Goal: Contribute content

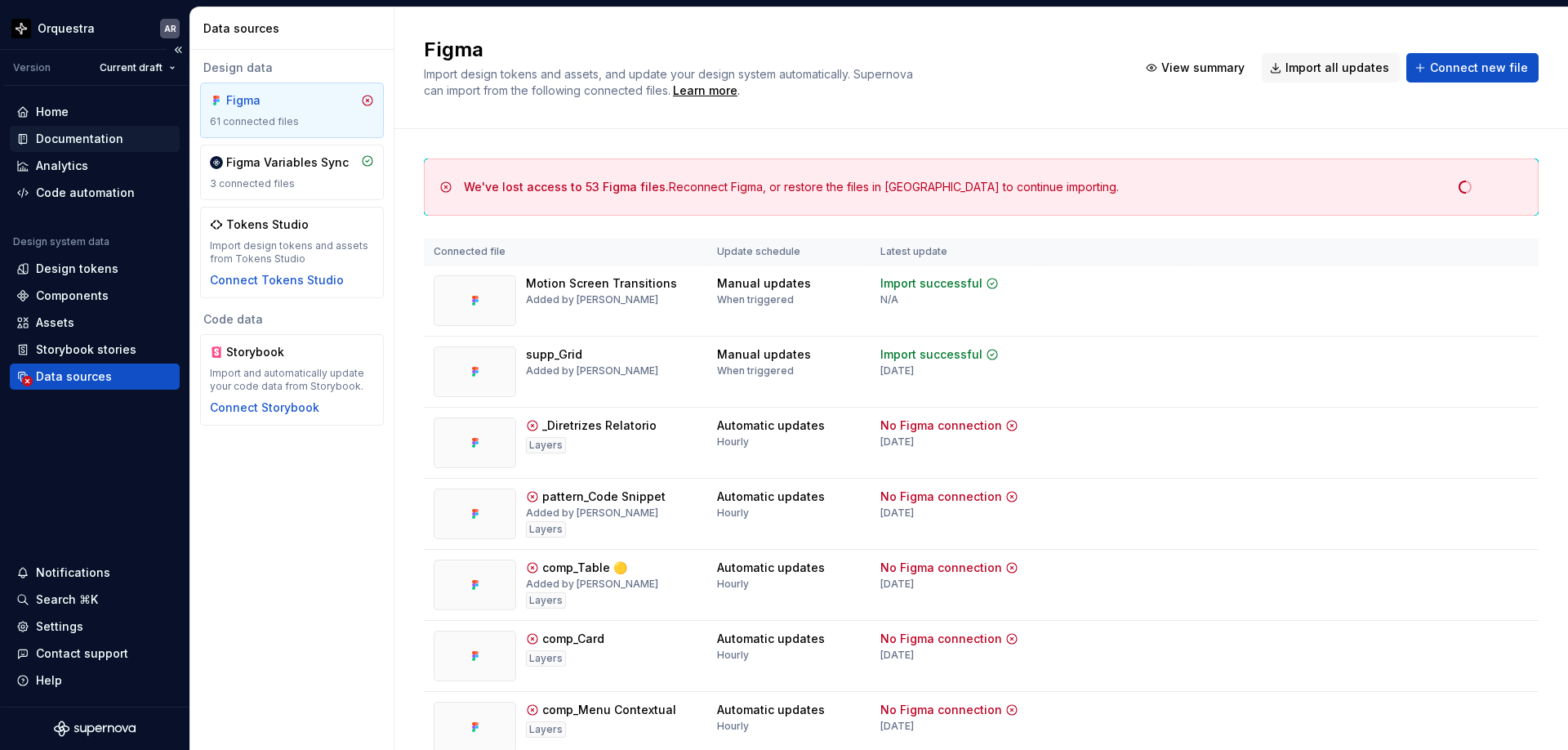
click at [60, 141] on div "Documentation" at bounding box center [80, 138] width 87 height 16
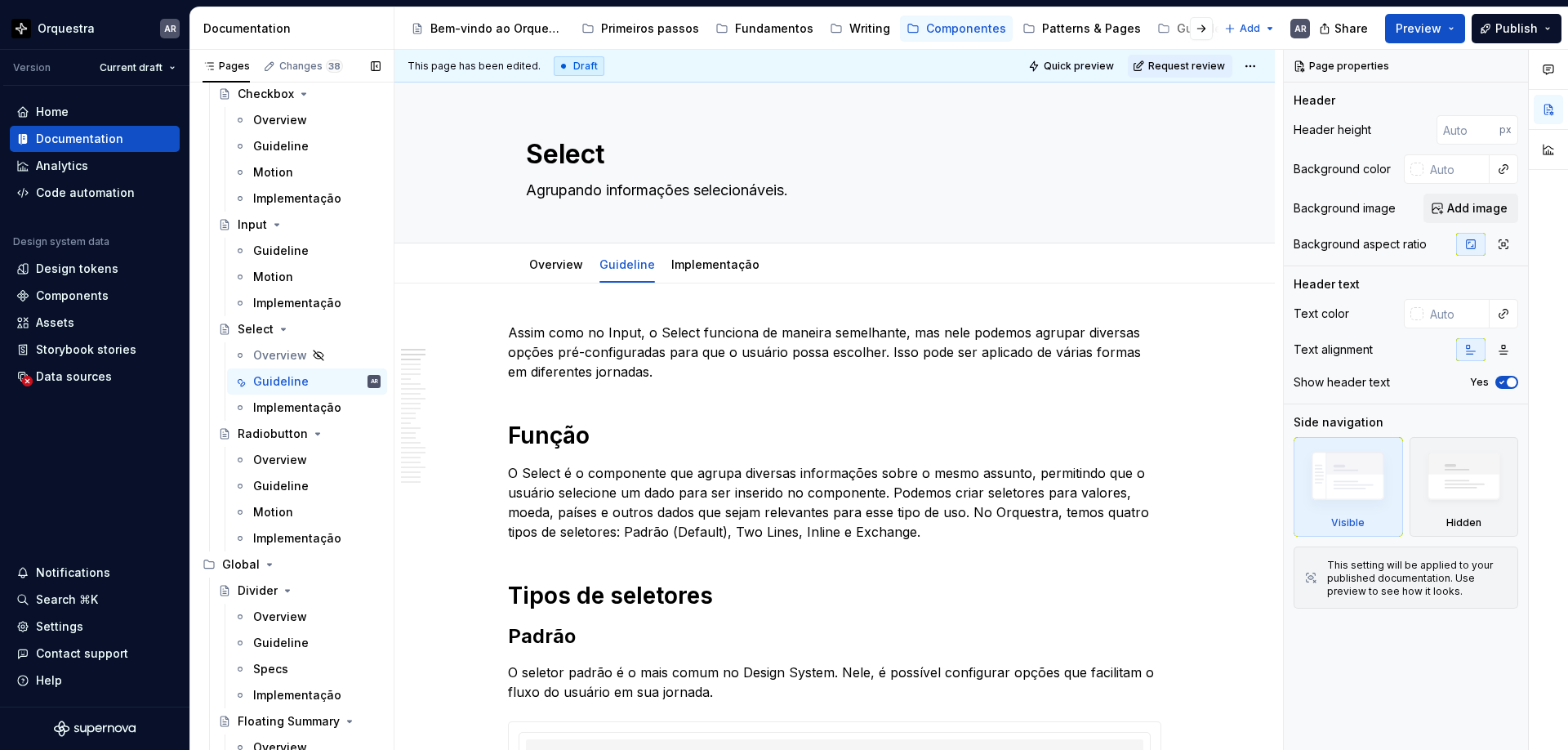
scroll to position [4714, 0]
click at [285, 388] on div "Guideline" at bounding box center [280, 386] width 56 height 16
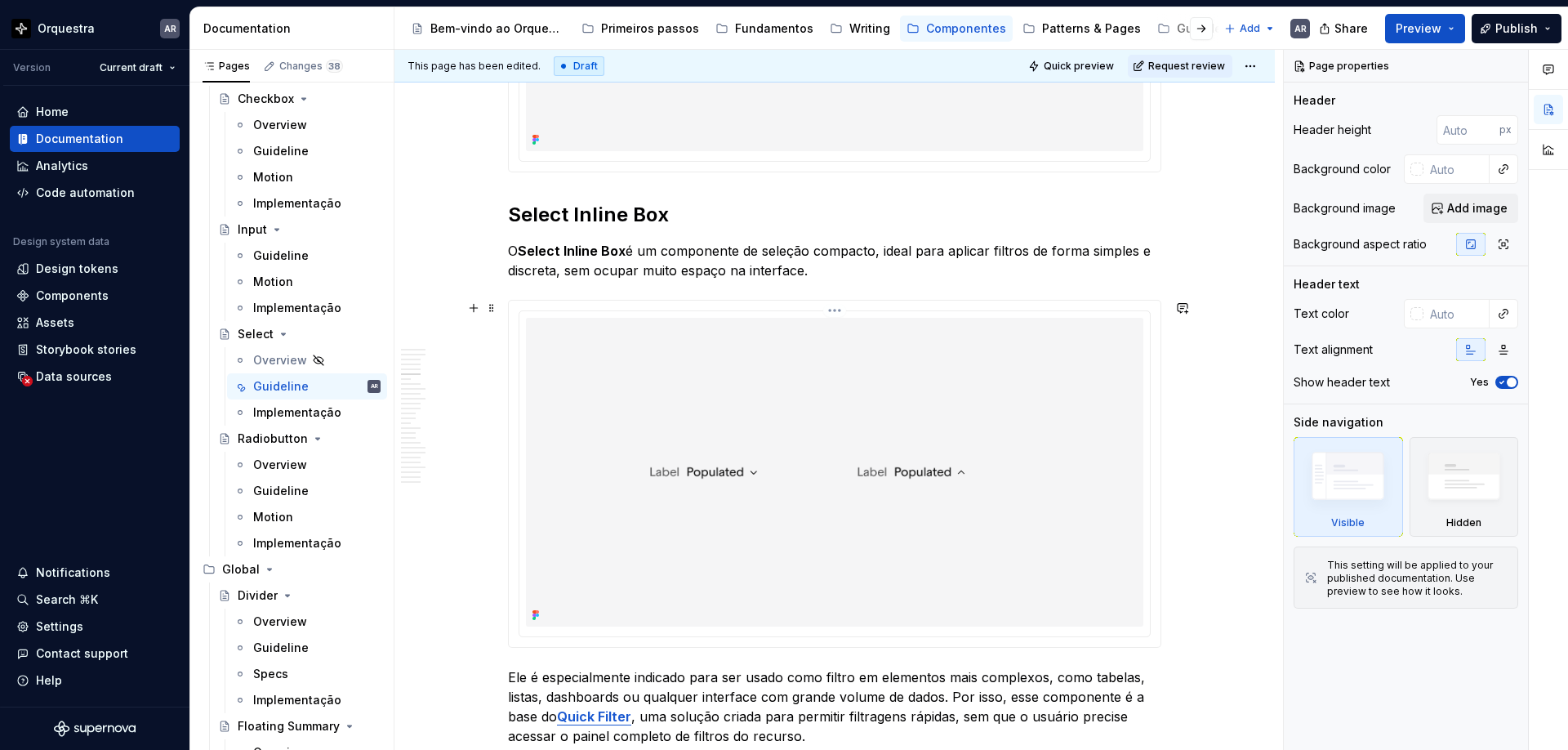
scroll to position [1917, 0]
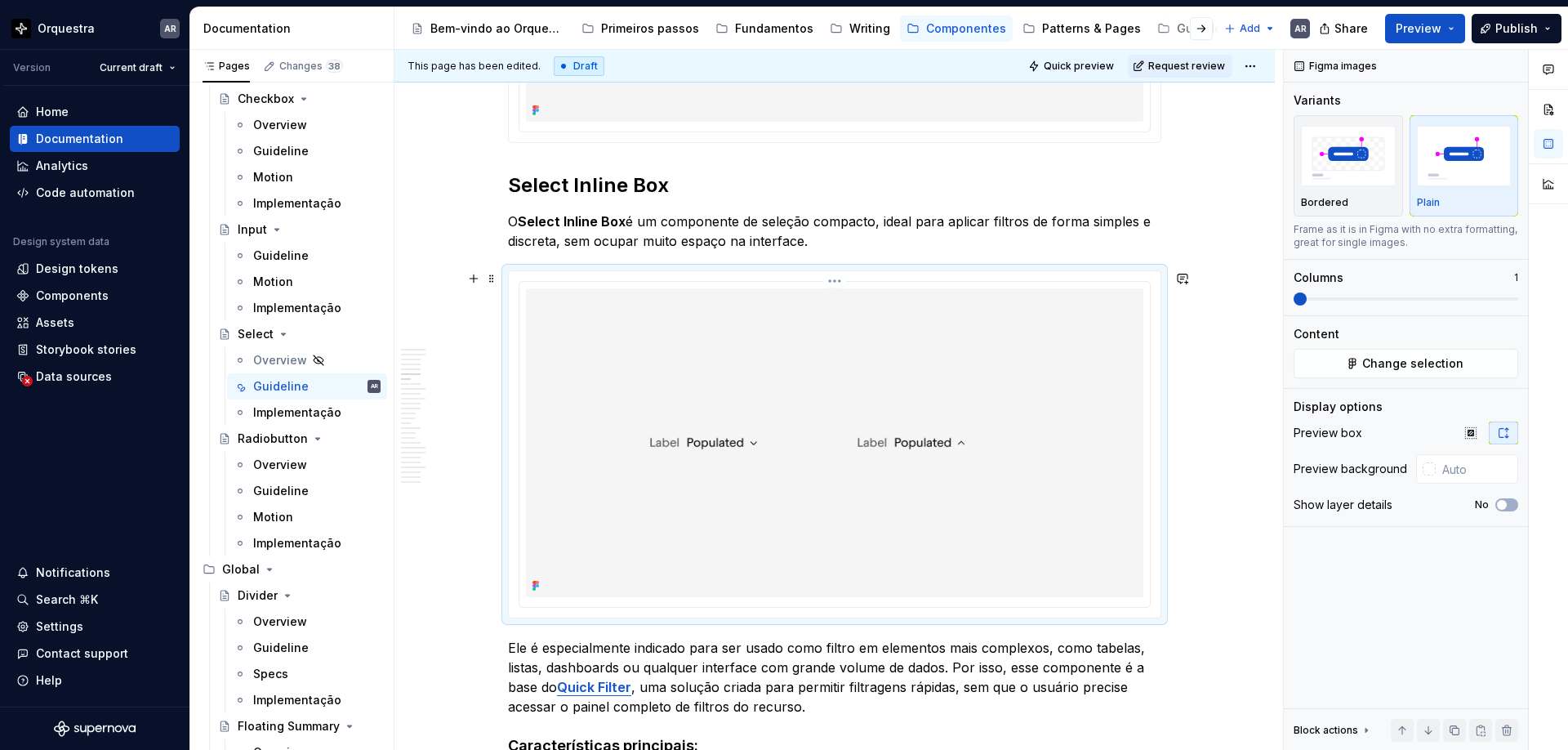
click at [915, 404] on img at bounding box center [835, 443] width 618 height 309
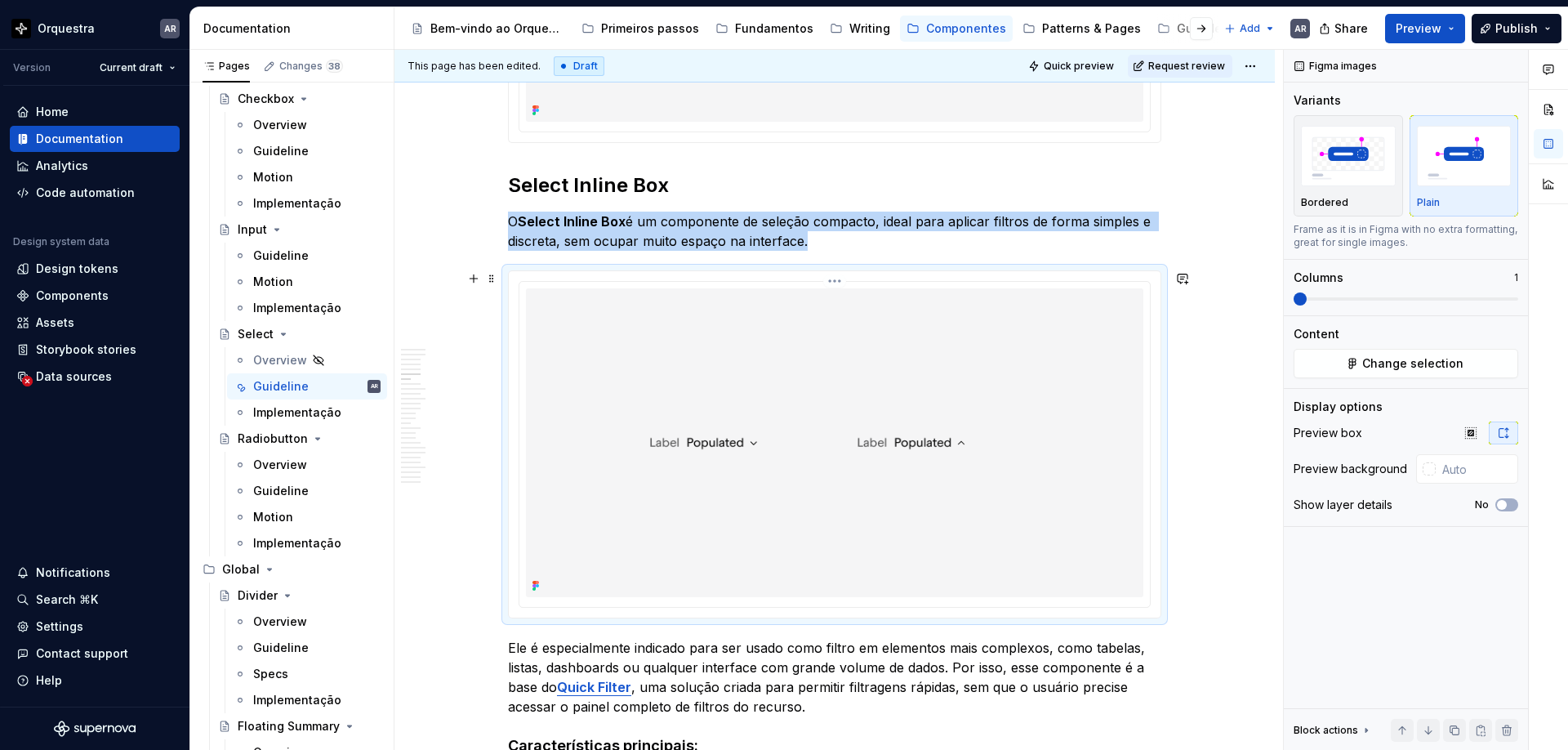
click at [983, 379] on img at bounding box center [835, 443] width 618 height 309
click at [1426, 374] on button "Change selection" at bounding box center [1406, 364] width 225 height 29
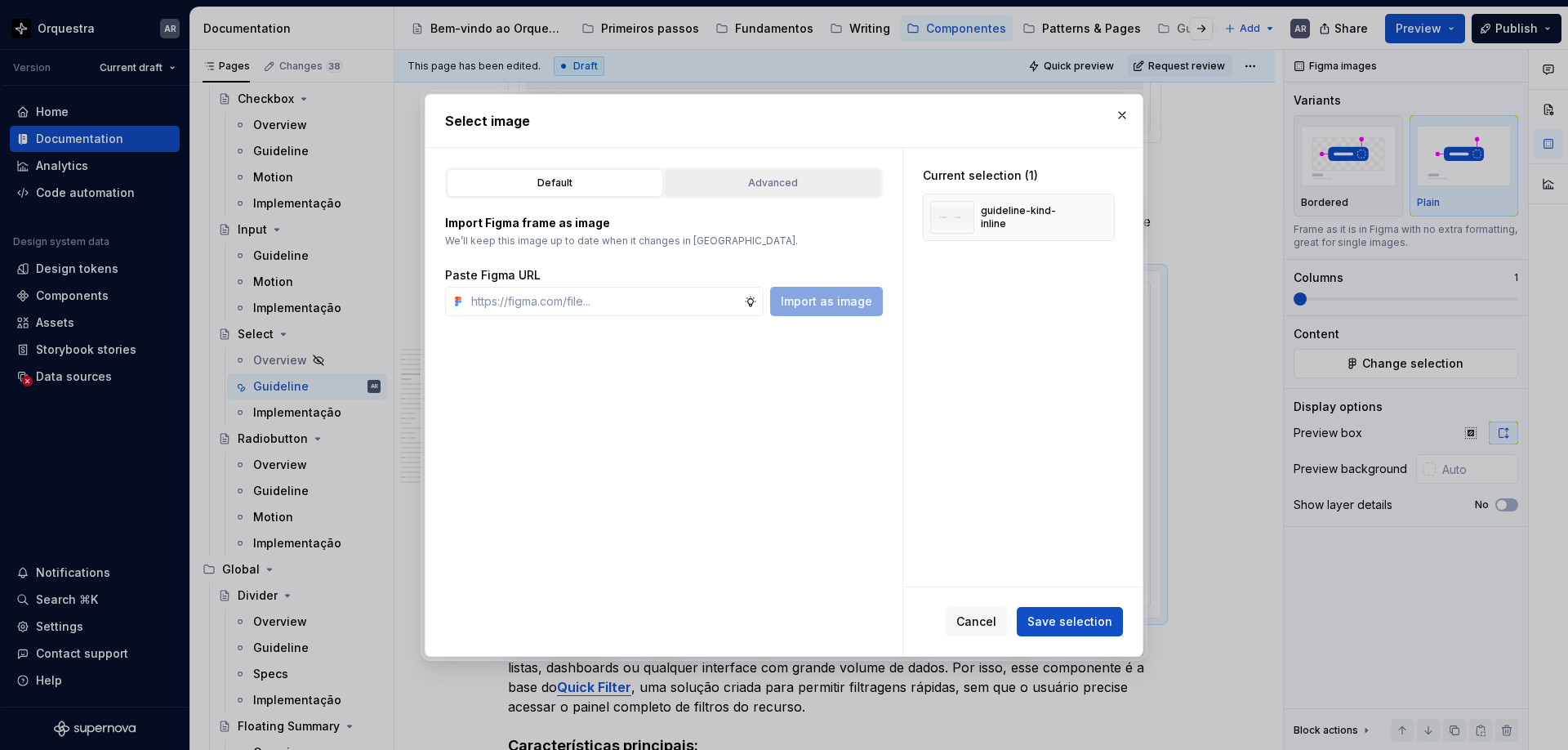
click at [761, 173] on button "Advanced" at bounding box center [773, 183] width 216 height 27
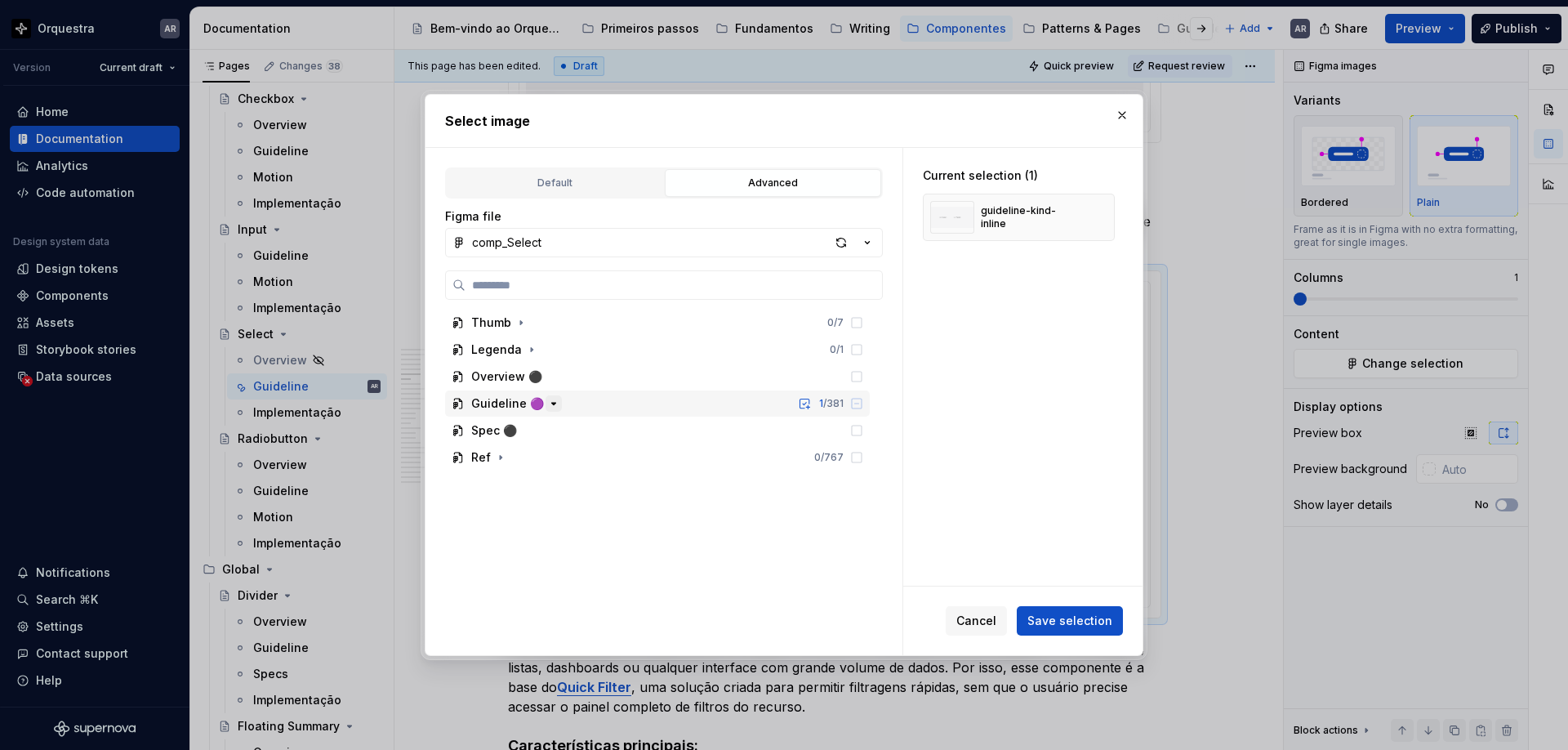
click at [552, 402] on icon "button" at bounding box center [553, 403] width 13 height 13
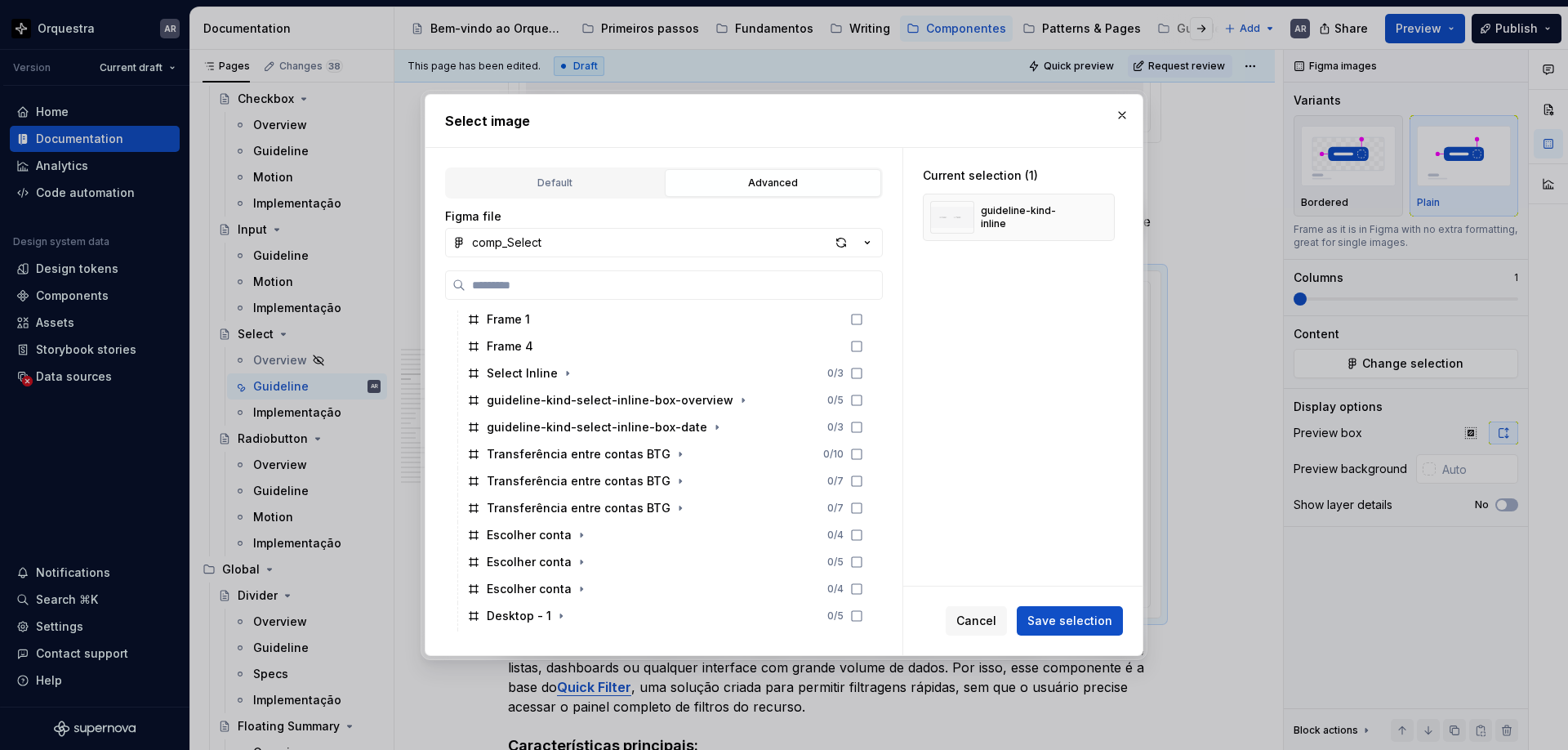
scroll to position [896, 0]
click at [864, 396] on icon at bounding box center [856, 397] width 13 height 13
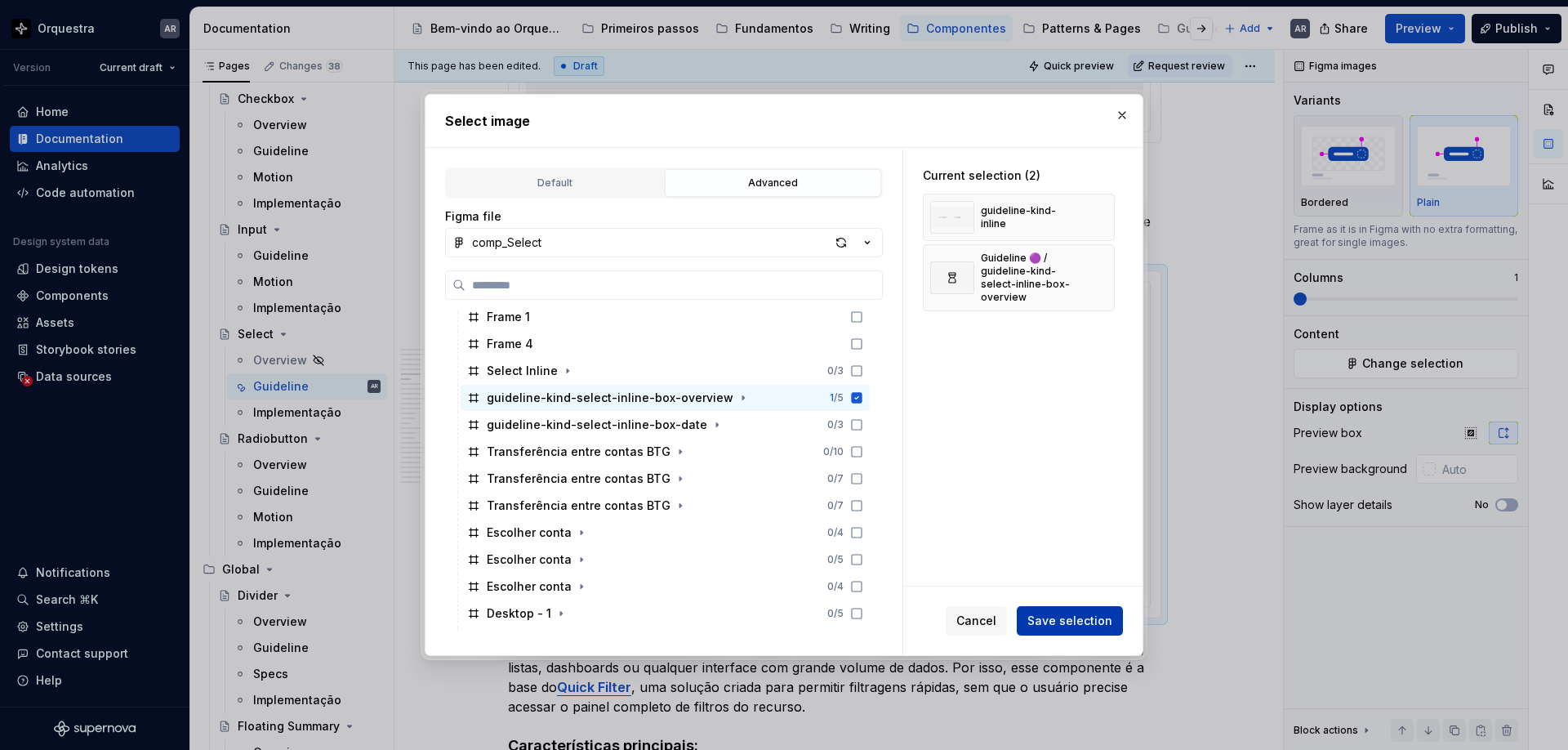
click at [1089, 614] on span "Save selection" at bounding box center [1070, 620] width 85 height 16
click at [1107, 213] on button "button" at bounding box center [1096, 217] width 23 height 23
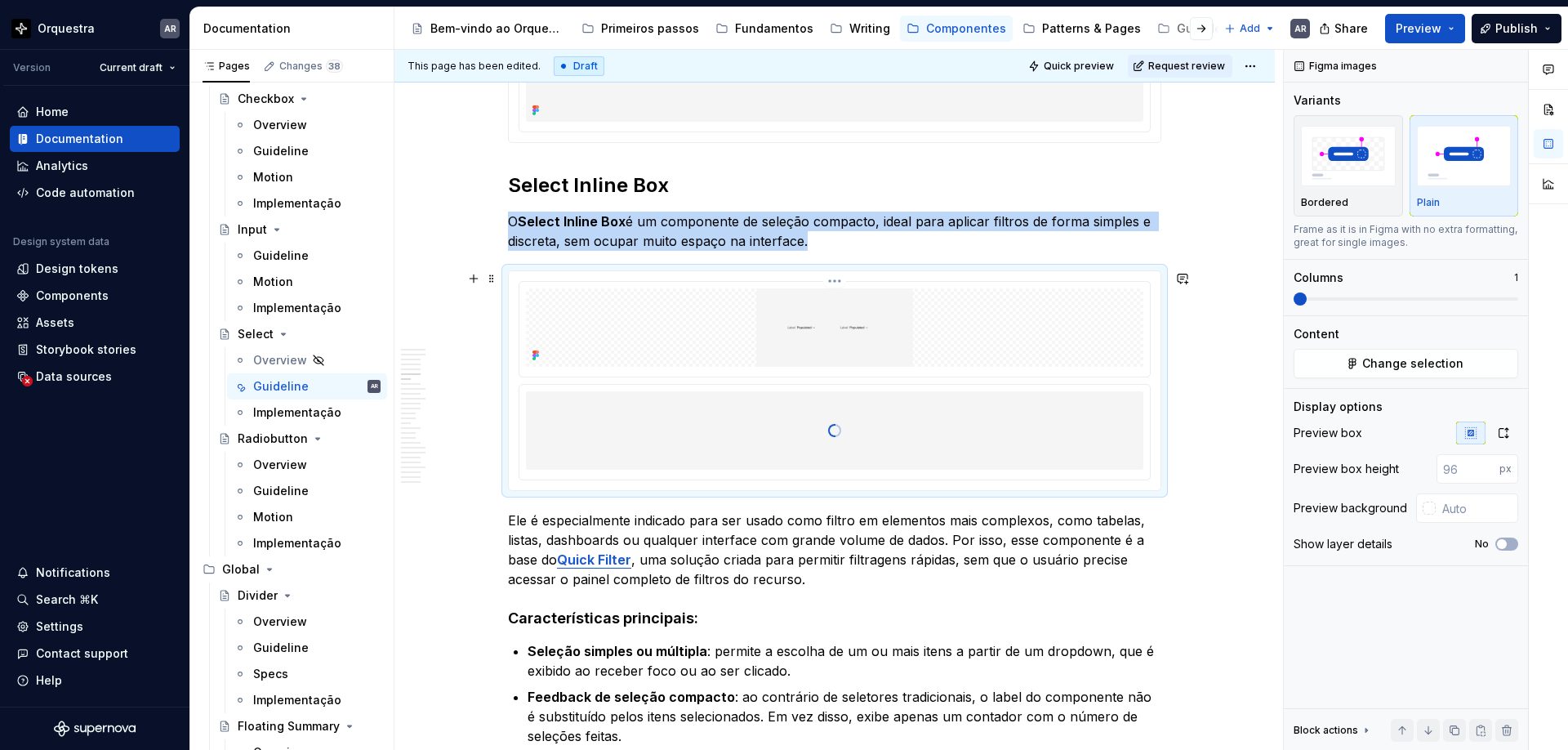
click at [1106, 344] on img at bounding box center [835, 327] width 618 height 78
click at [1412, 359] on span "Change selection" at bounding box center [1413, 363] width 101 height 16
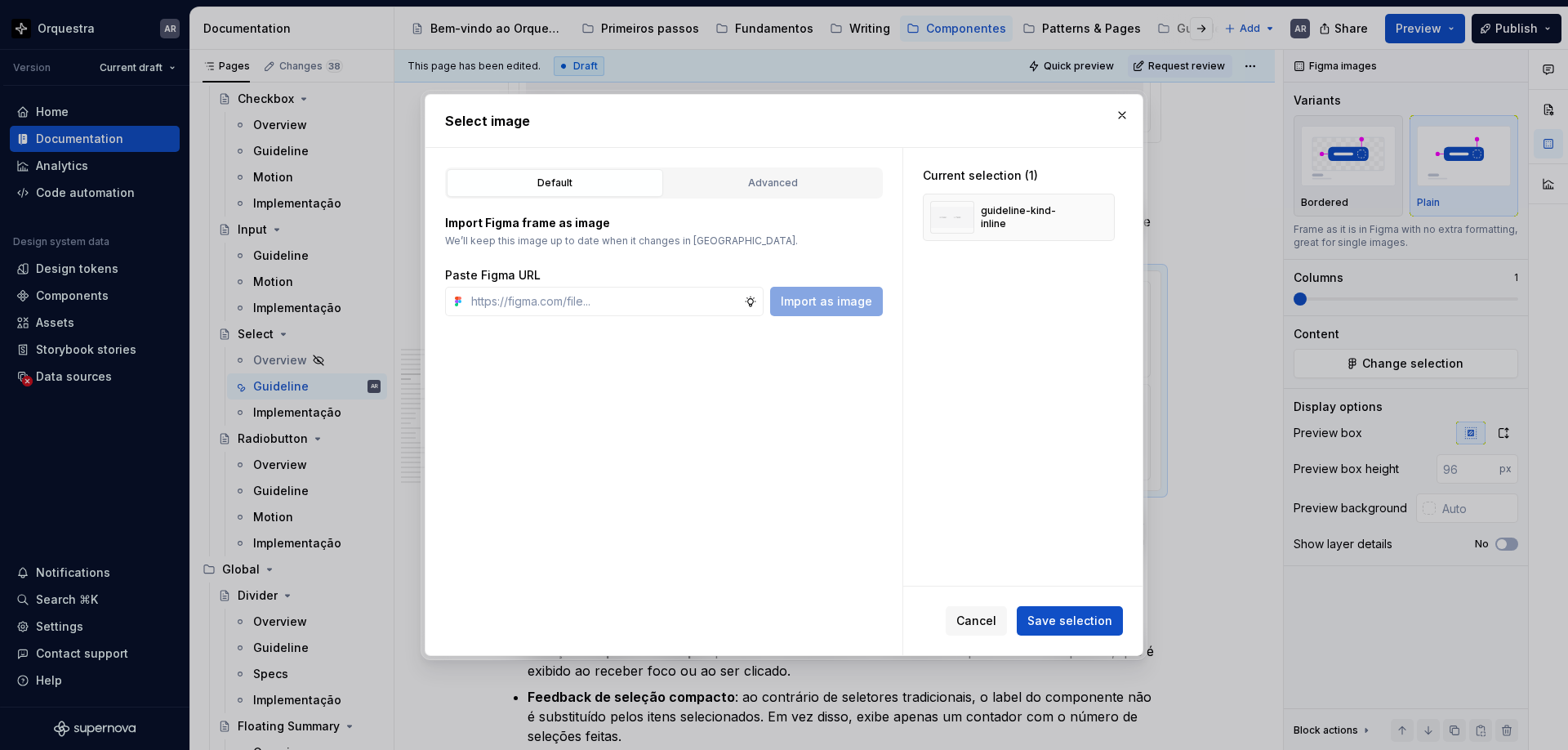
drag, startPoint x: 1054, startPoint y: 614, endPoint x: 1046, endPoint y: 368, distance: 246.1
click at [1044, 374] on div "Current selection (1) guideline-kind-inline Cancel Save selection" at bounding box center [1022, 402] width 239 height 508
click at [1106, 217] on button "button" at bounding box center [1096, 217] width 23 height 23
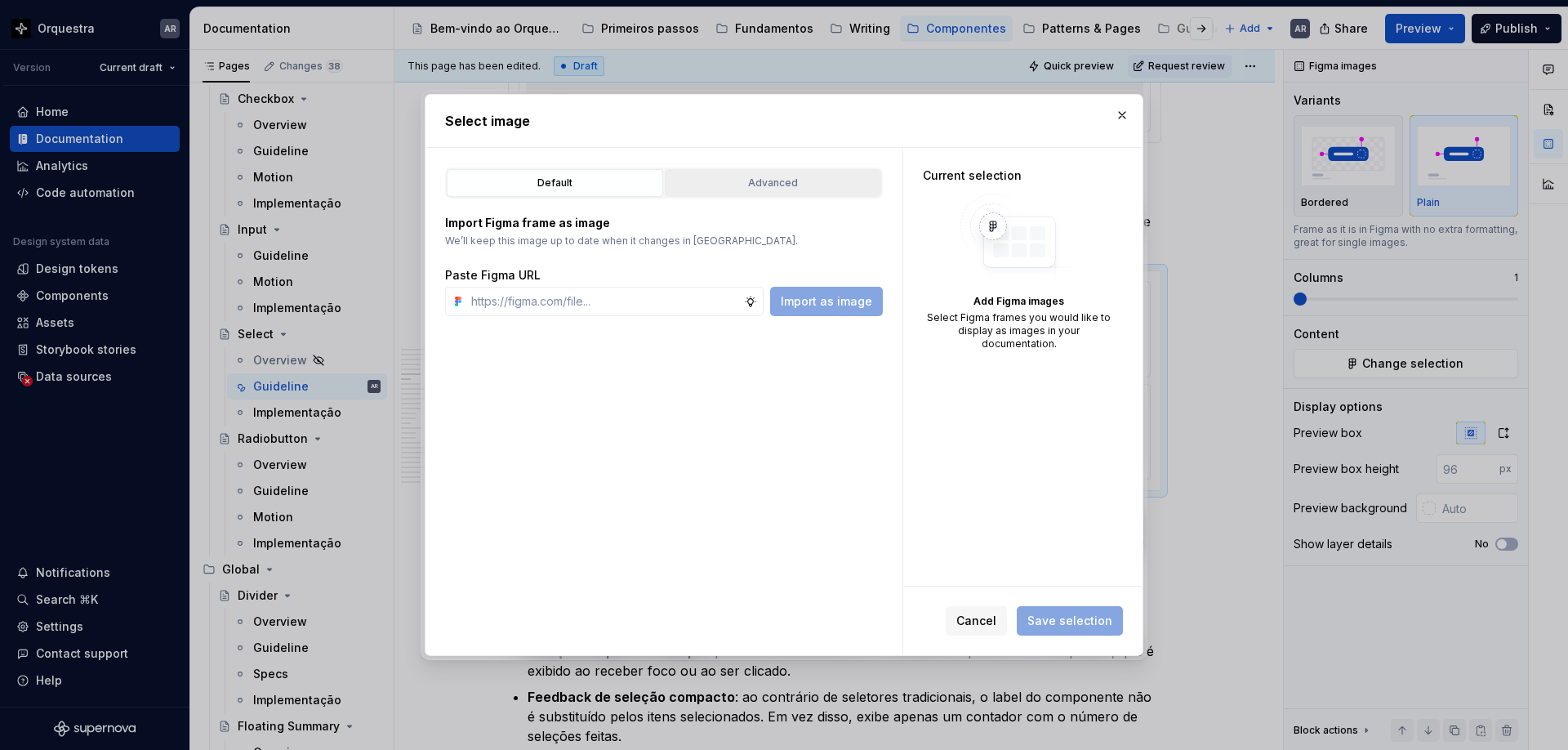
click at [768, 176] on div "Advanced" at bounding box center [773, 183] width 205 height 16
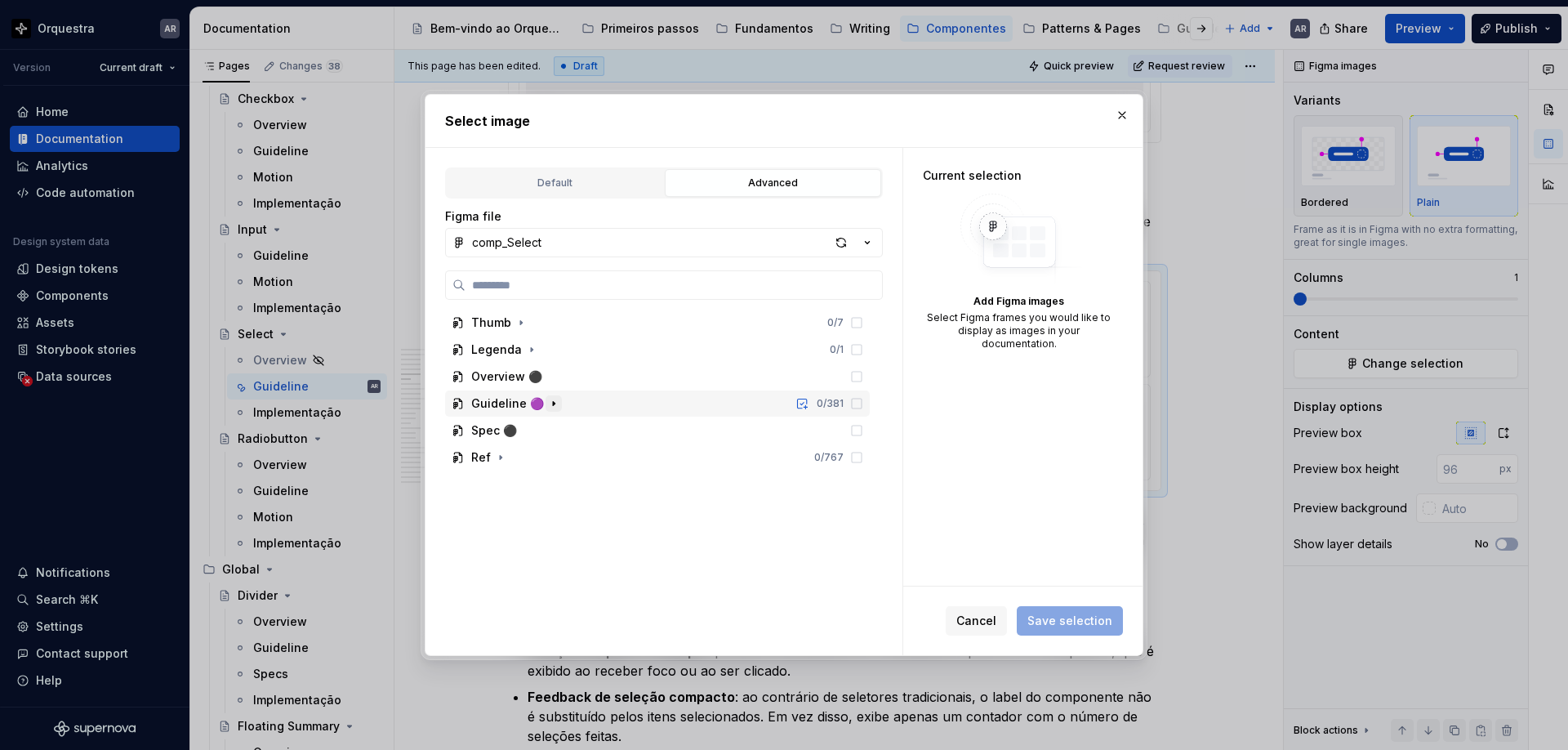
click at [550, 400] on icon "button" at bounding box center [553, 403] width 13 height 13
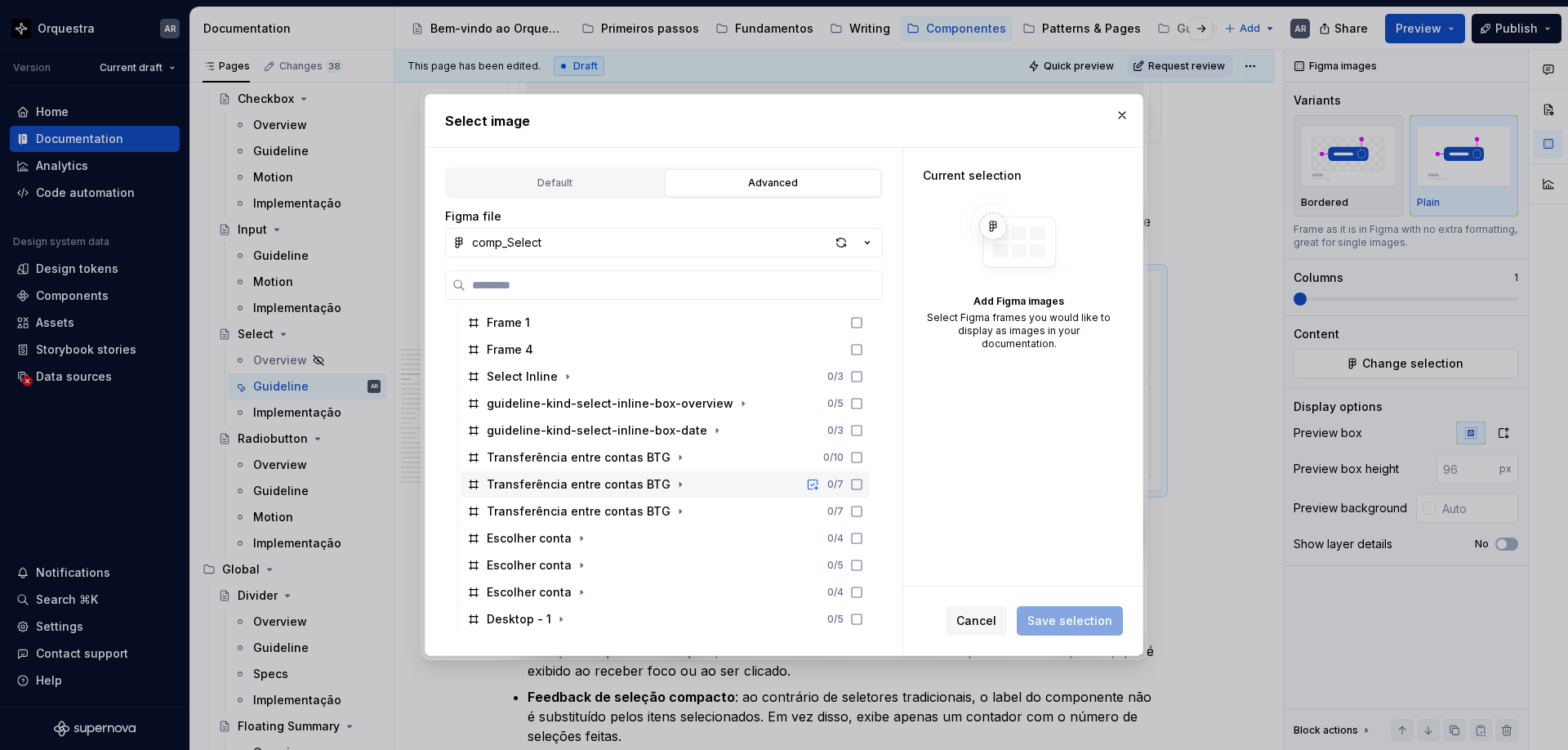
scroll to position [882, 0]
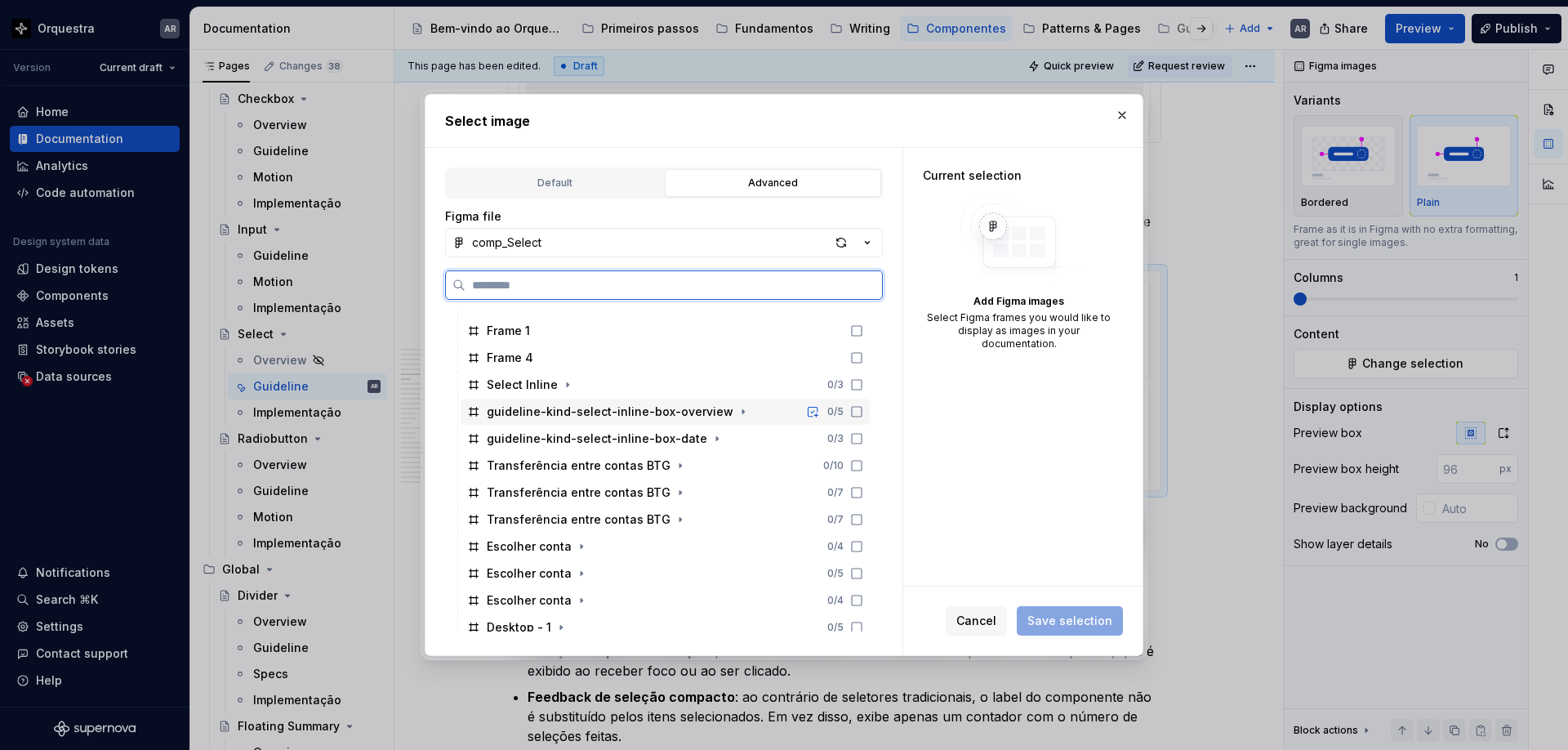
click at [864, 414] on icon at bounding box center [856, 411] width 13 height 13
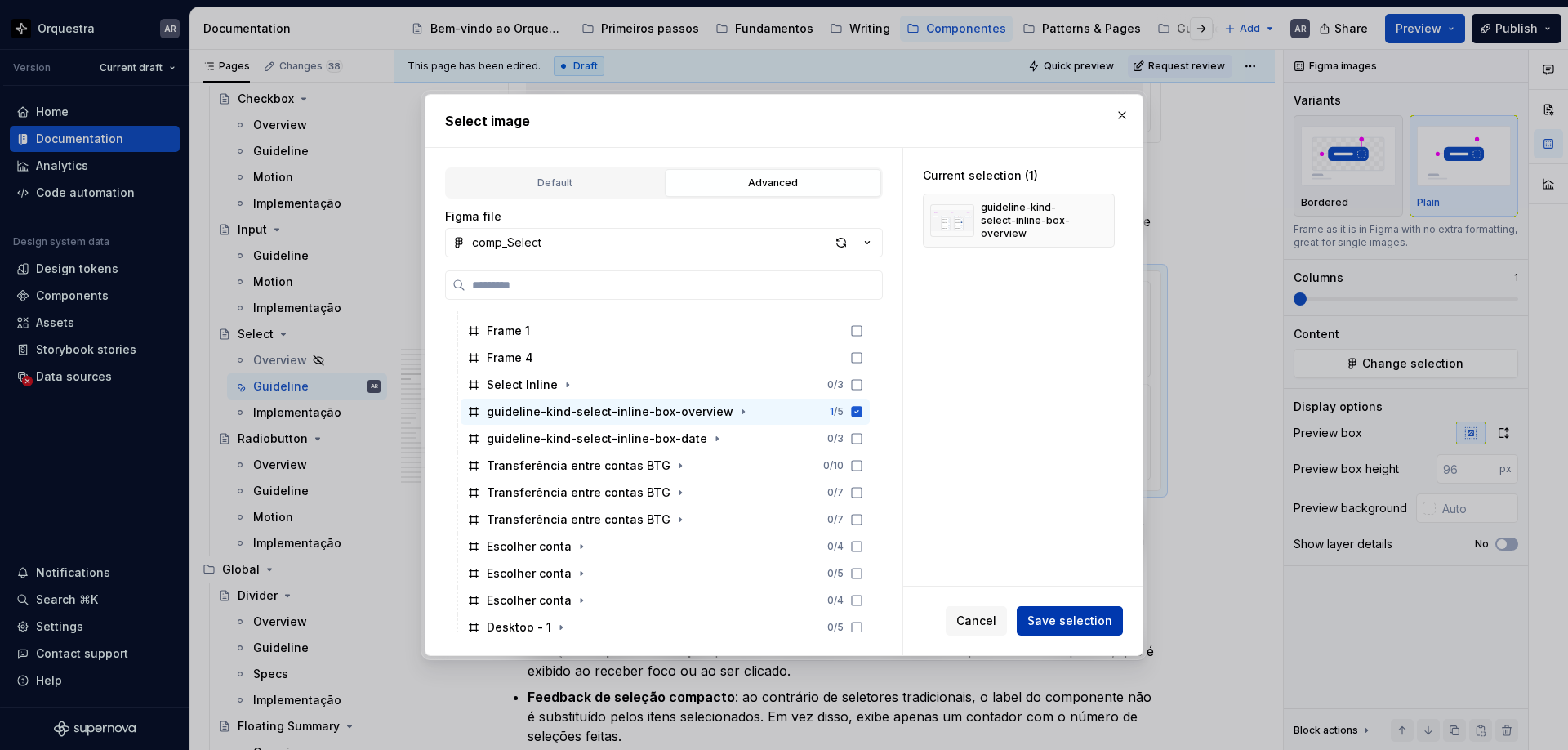
click at [1068, 625] on span "Save selection" at bounding box center [1070, 620] width 85 height 16
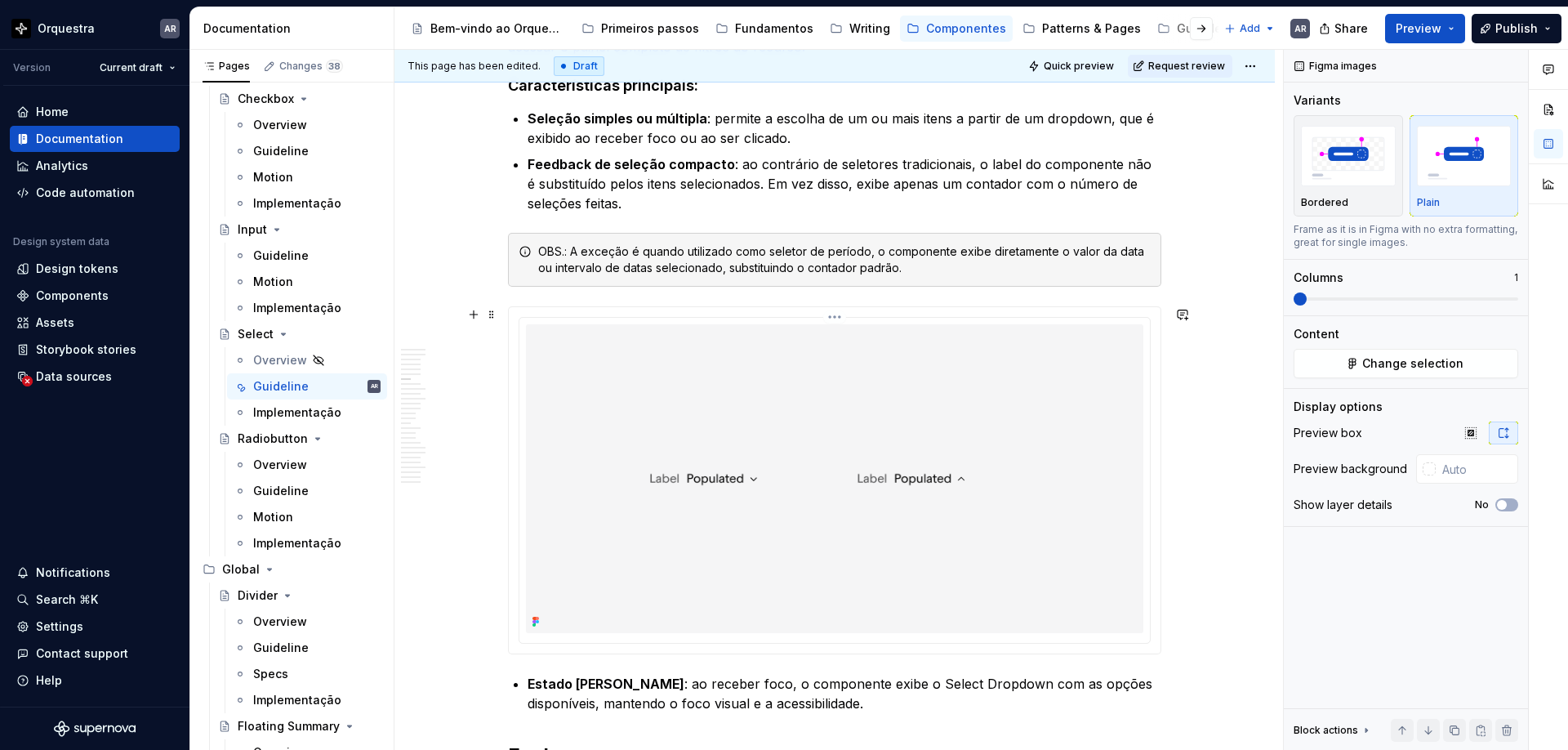
scroll to position [2628, 0]
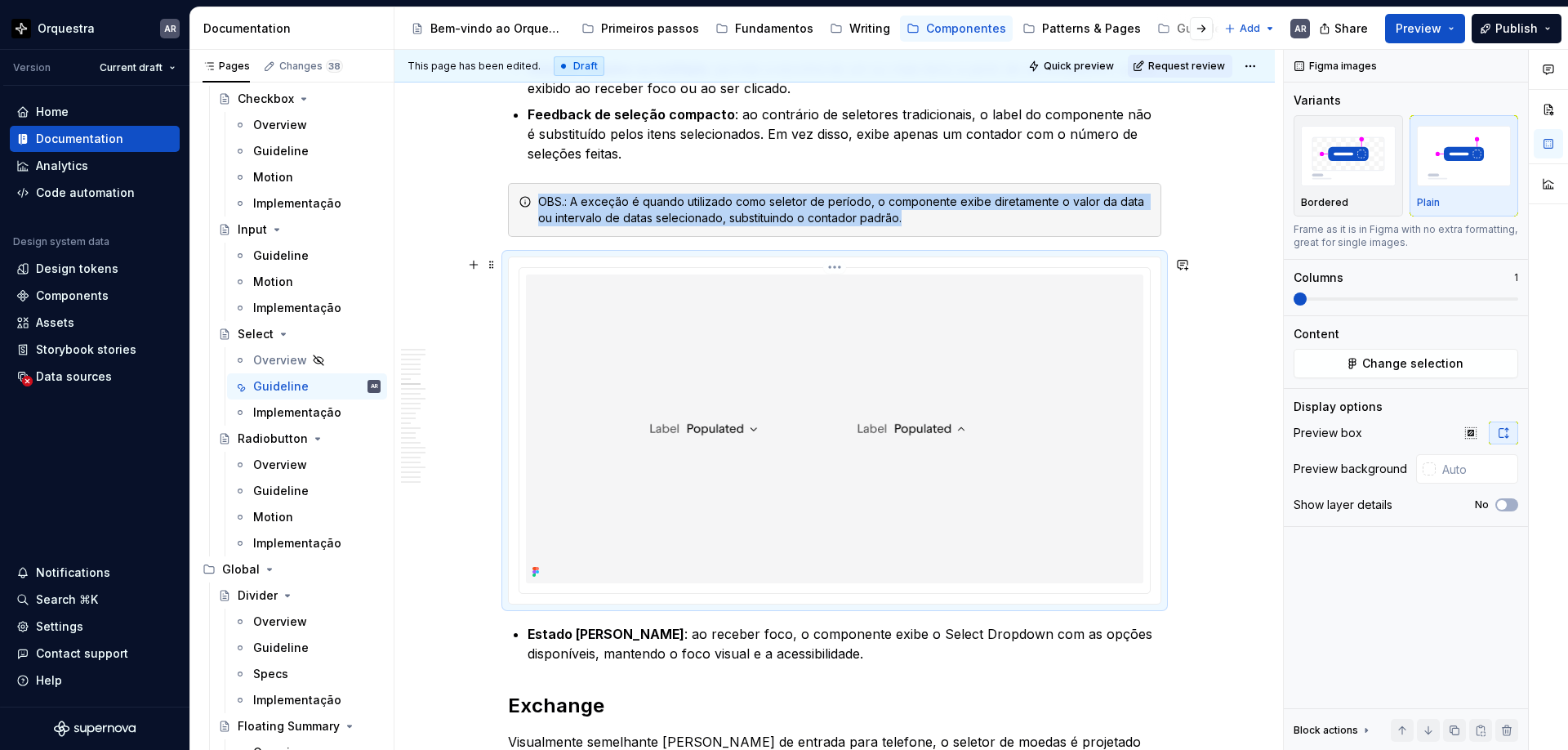
click at [889, 445] on img at bounding box center [835, 429] width 618 height 309
click at [1073, 366] on img at bounding box center [835, 429] width 618 height 309
click at [1434, 364] on span "Change selection" at bounding box center [1413, 363] width 101 height 16
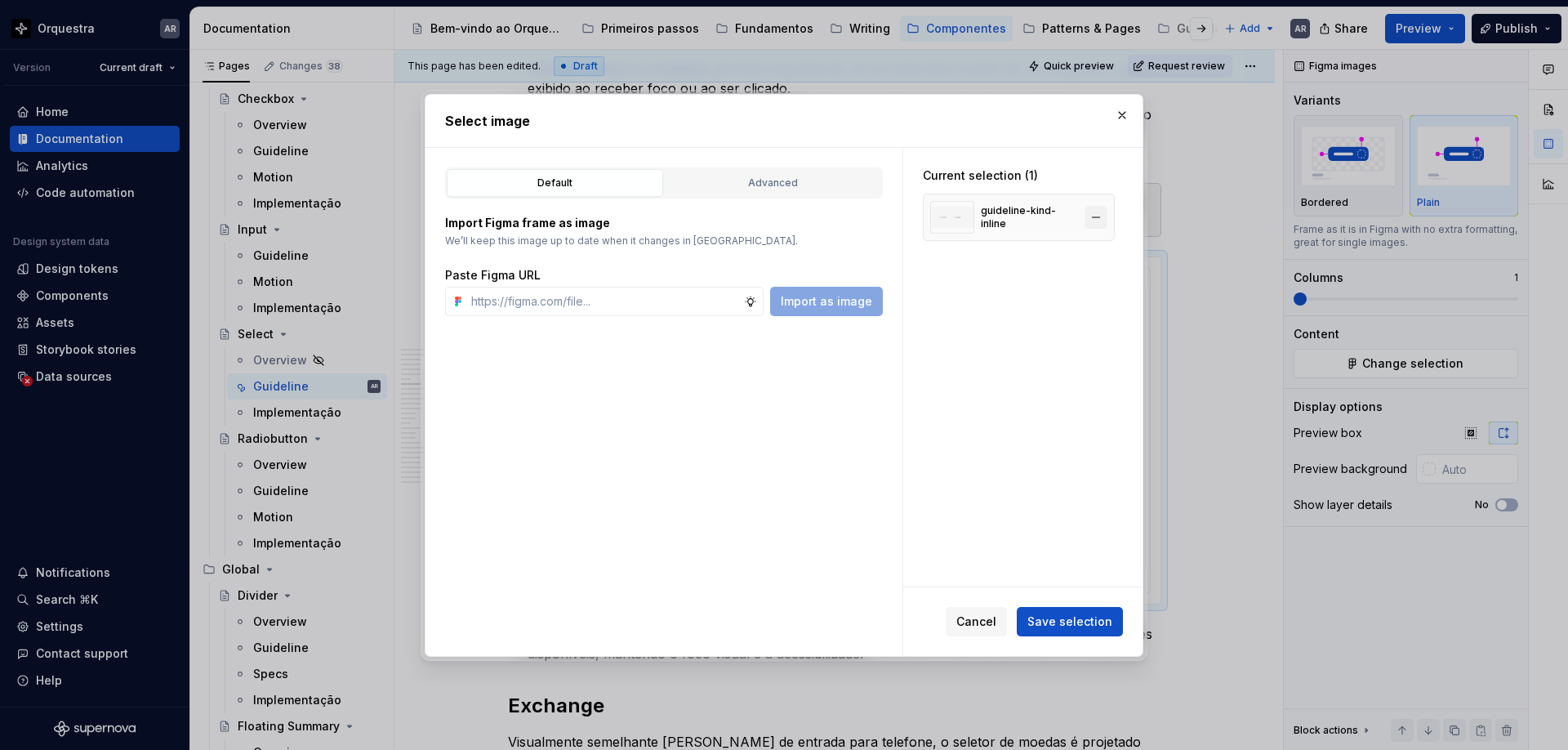
click at [1107, 220] on button "button" at bounding box center [1096, 217] width 23 height 23
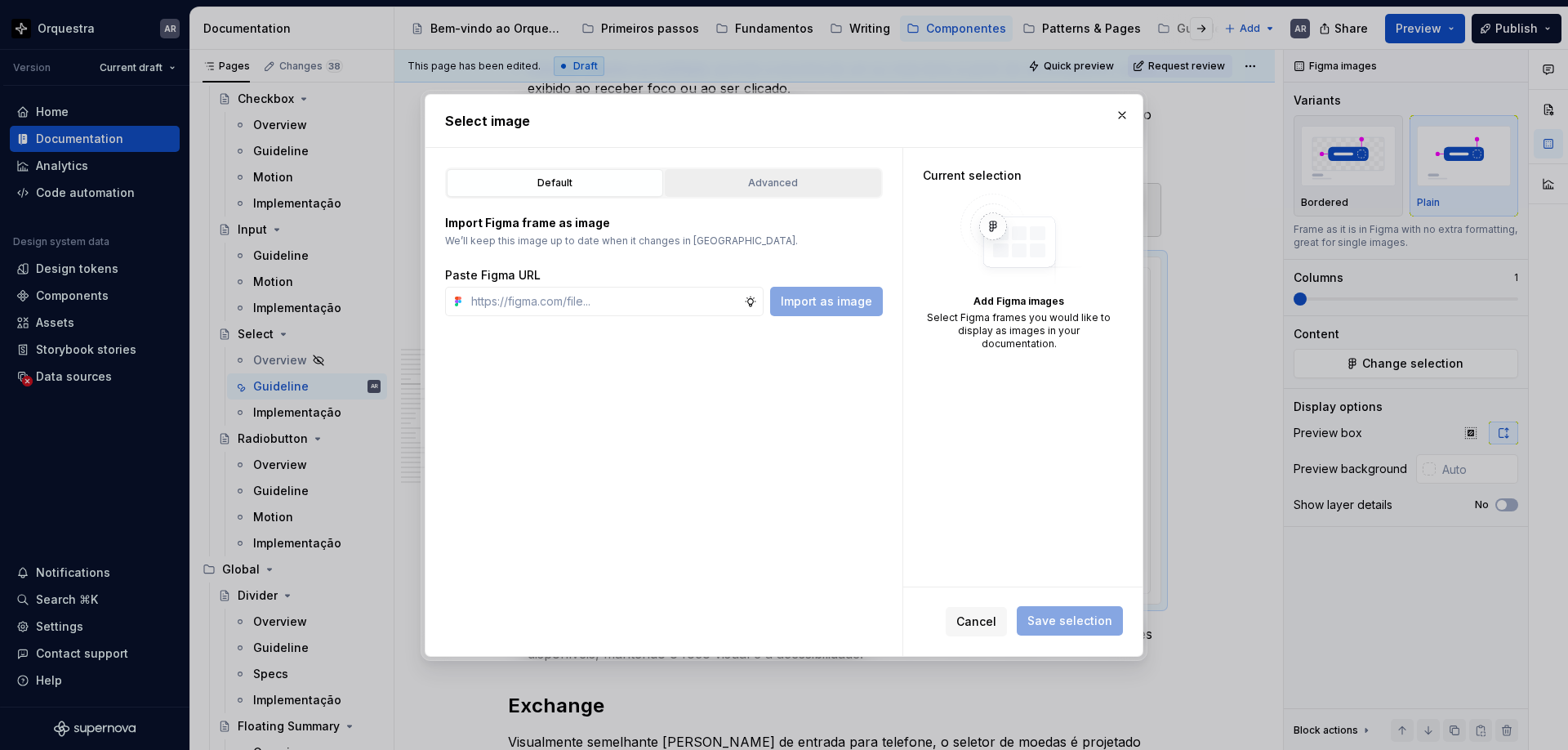
click at [791, 183] on div "Advanced" at bounding box center [773, 183] width 205 height 16
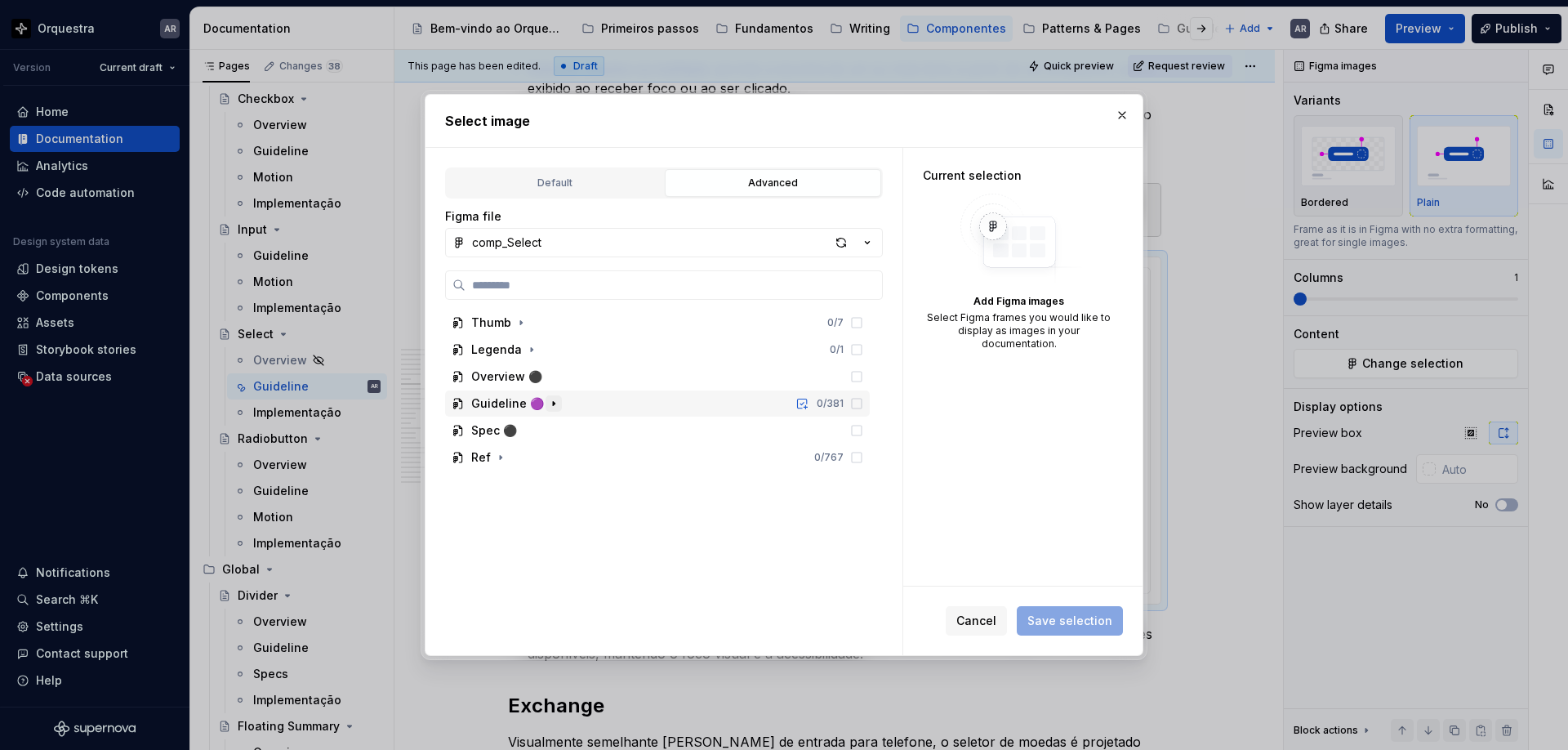
click at [552, 406] on icon "button" at bounding box center [553, 403] width 13 height 13
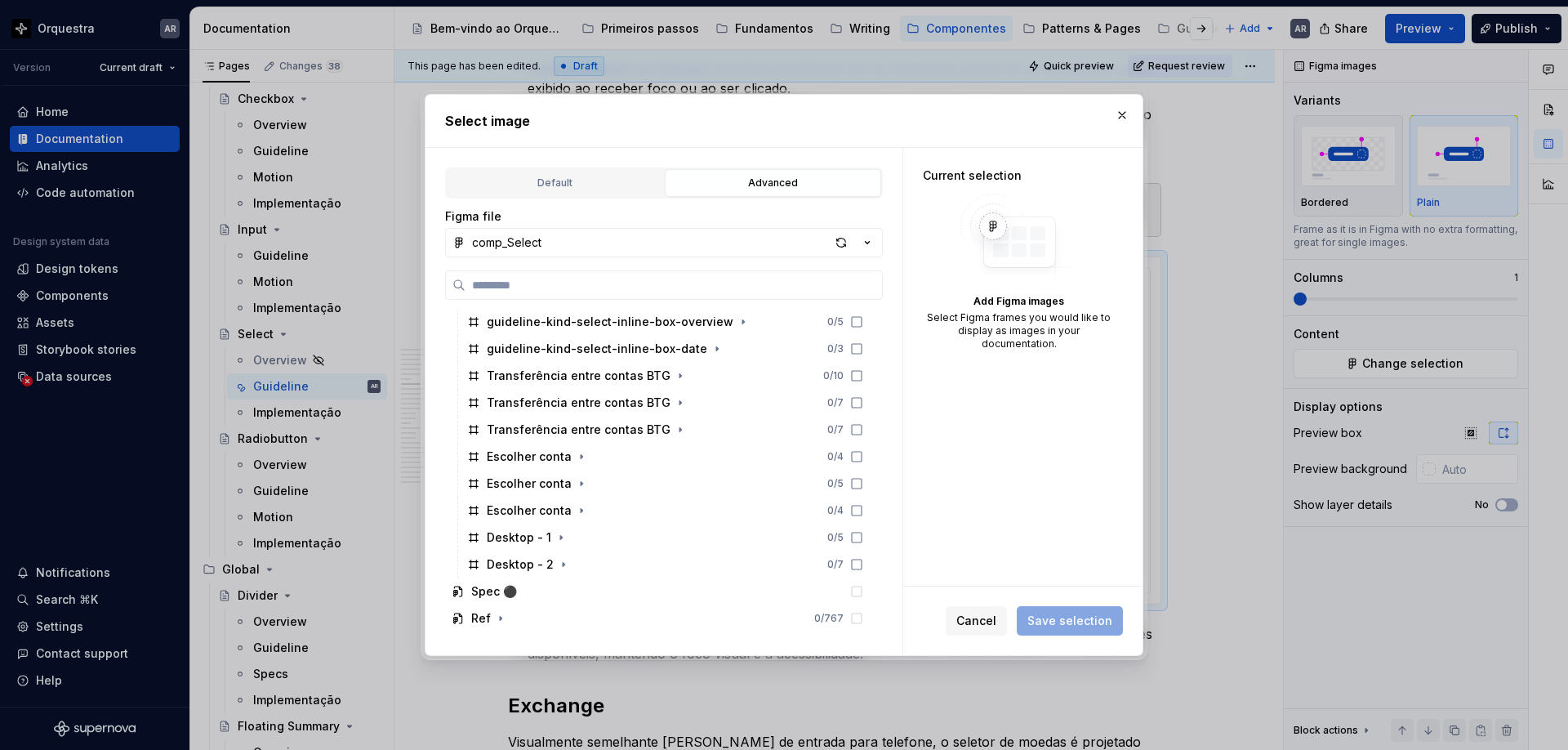
scroll to position [907, 0]
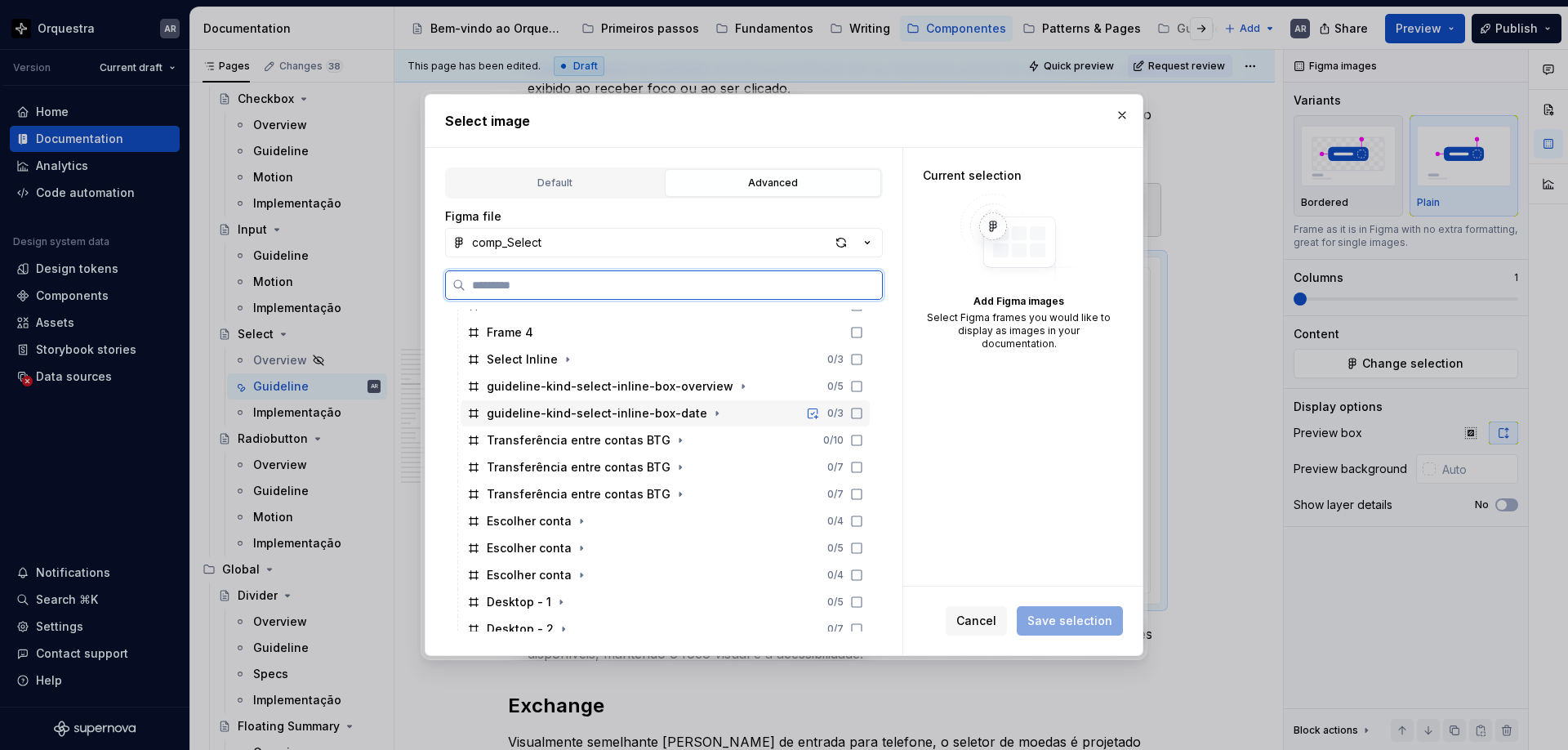
click at [864, 409] on icon at bounding box center [856, 413] width 13 height 13
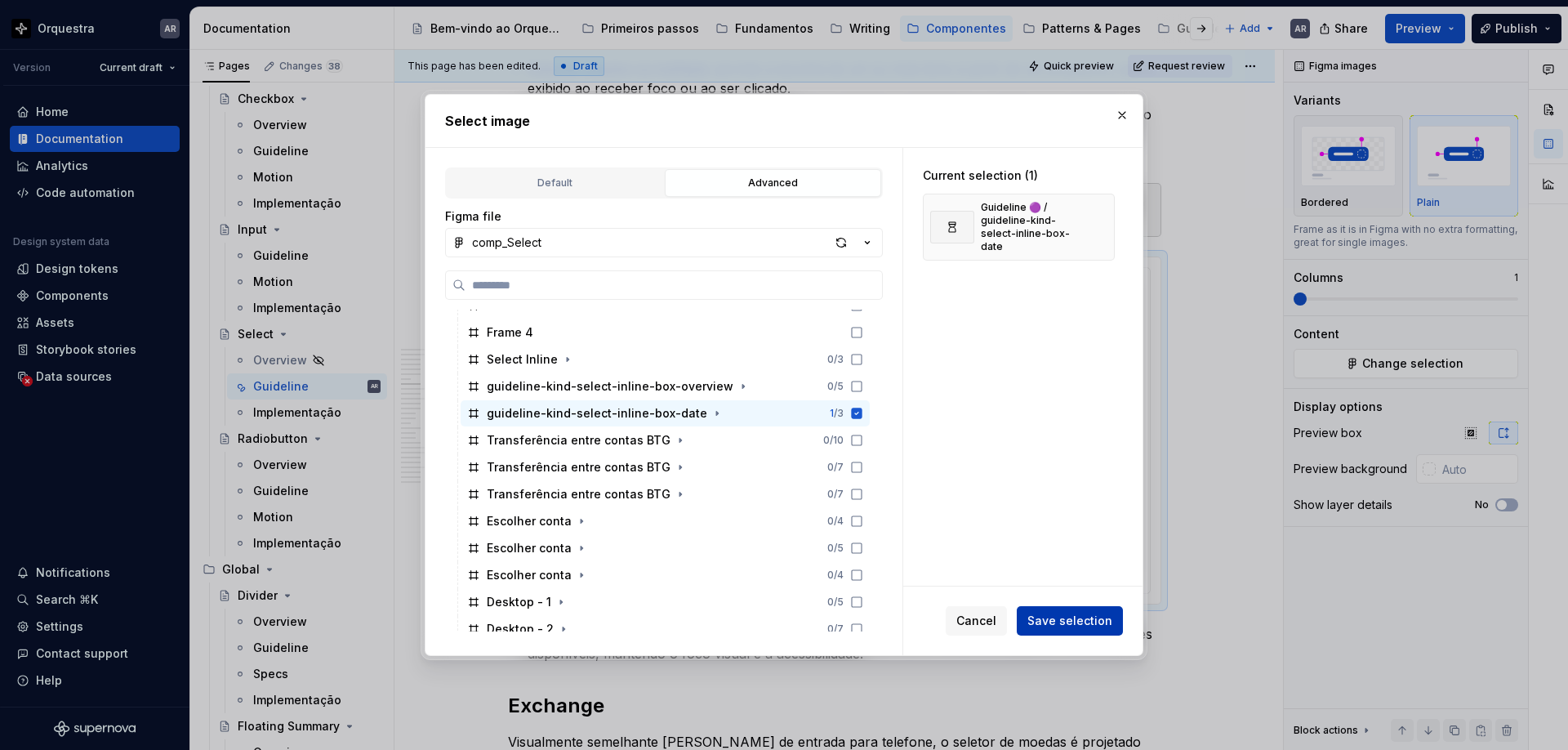
click at [1082, 614] on span "Save selection" at bounding box center [1070, 620] width 85 height 16
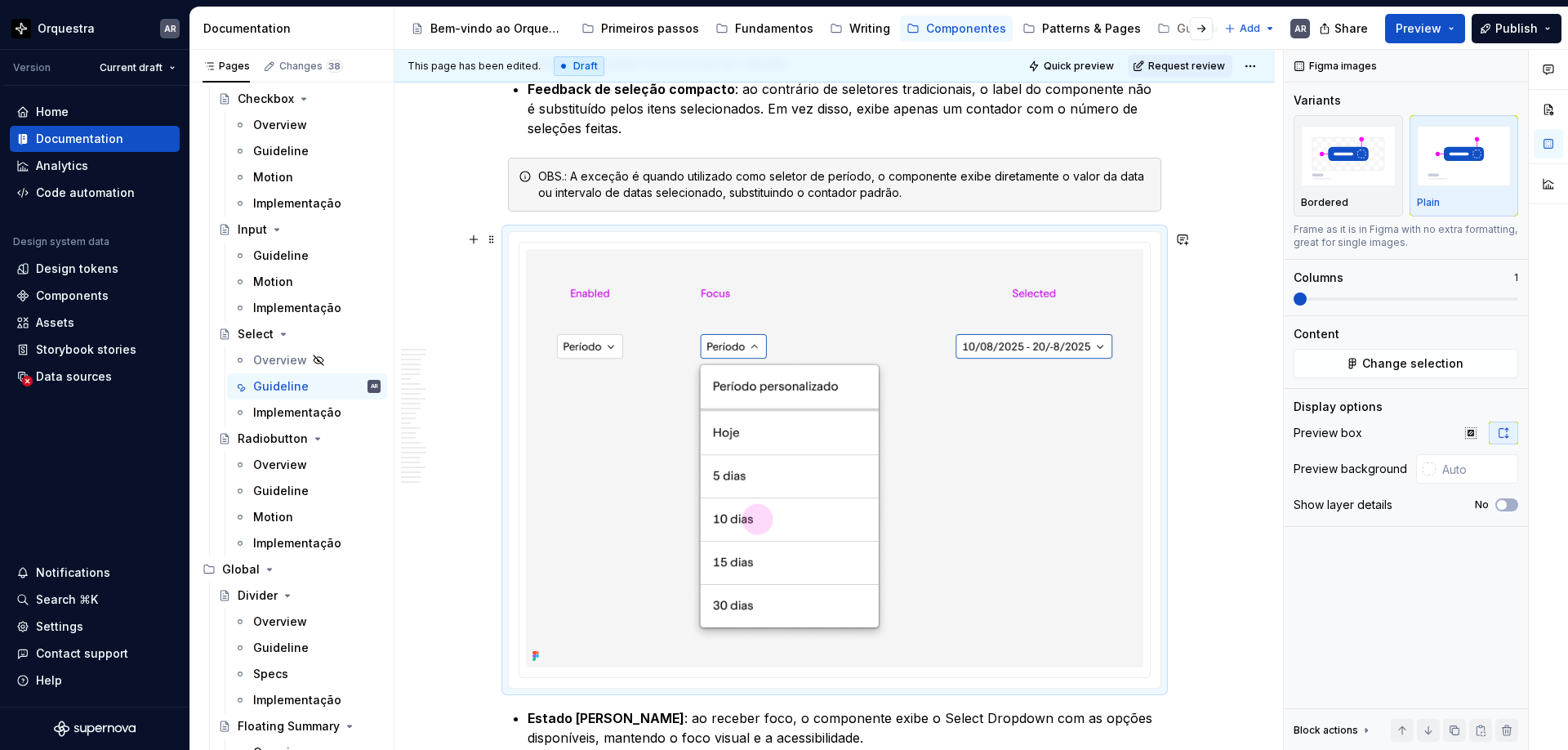
scroll to position [2654, 0]
click at [1513, 31] on span "Publish" at bounding box center [1517, 28] width 43 height 16
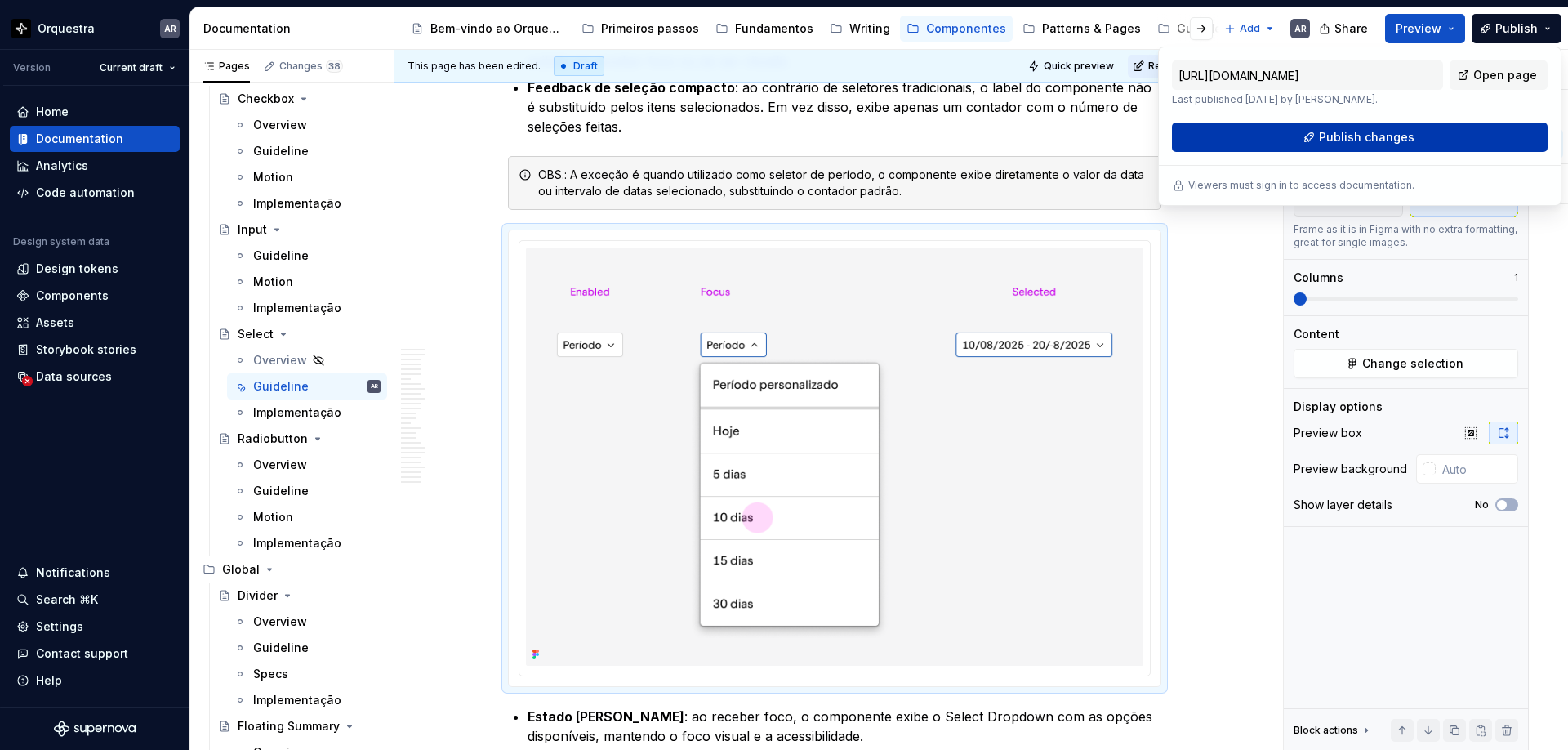
click at [1356, 145] on span "Publish changes" at bounding box center [1366, 136] width 95 height 16
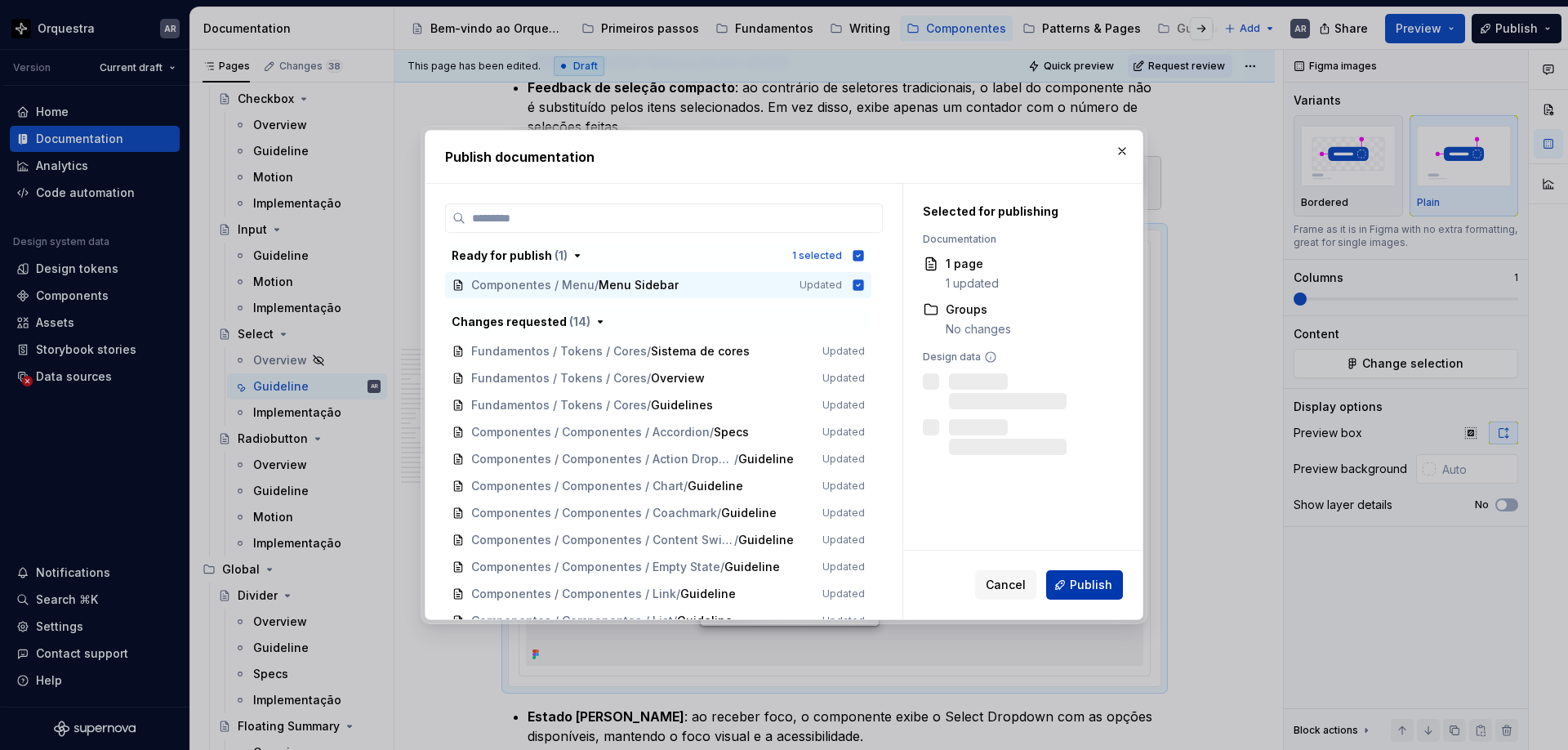
click at [1081, 583] on span "Publish" at bounding box center [1091, 584] width 43 height 16
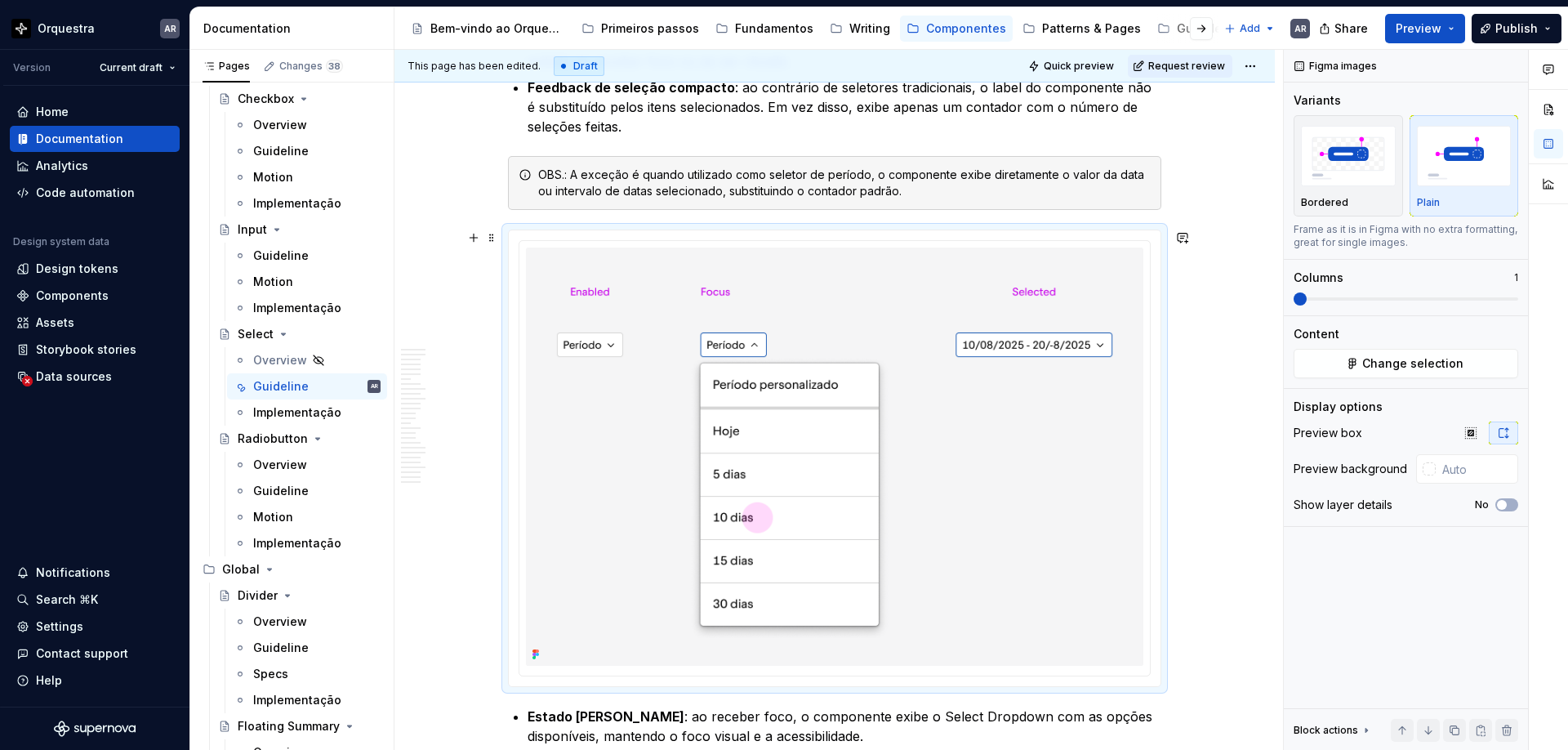
type textarea "*"
